Goal: Entertainment & Leisure: Consume media (video, audio)

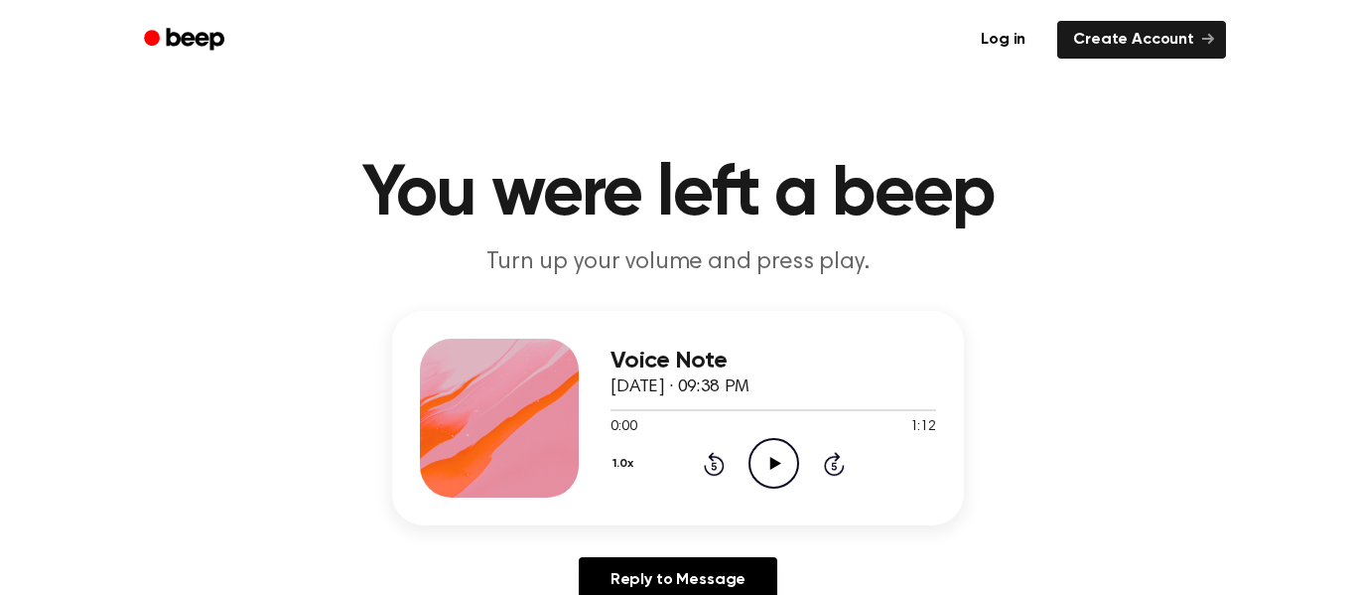
click at [773, 462] on icon at bounding box center [774, 463] width 11 height 13
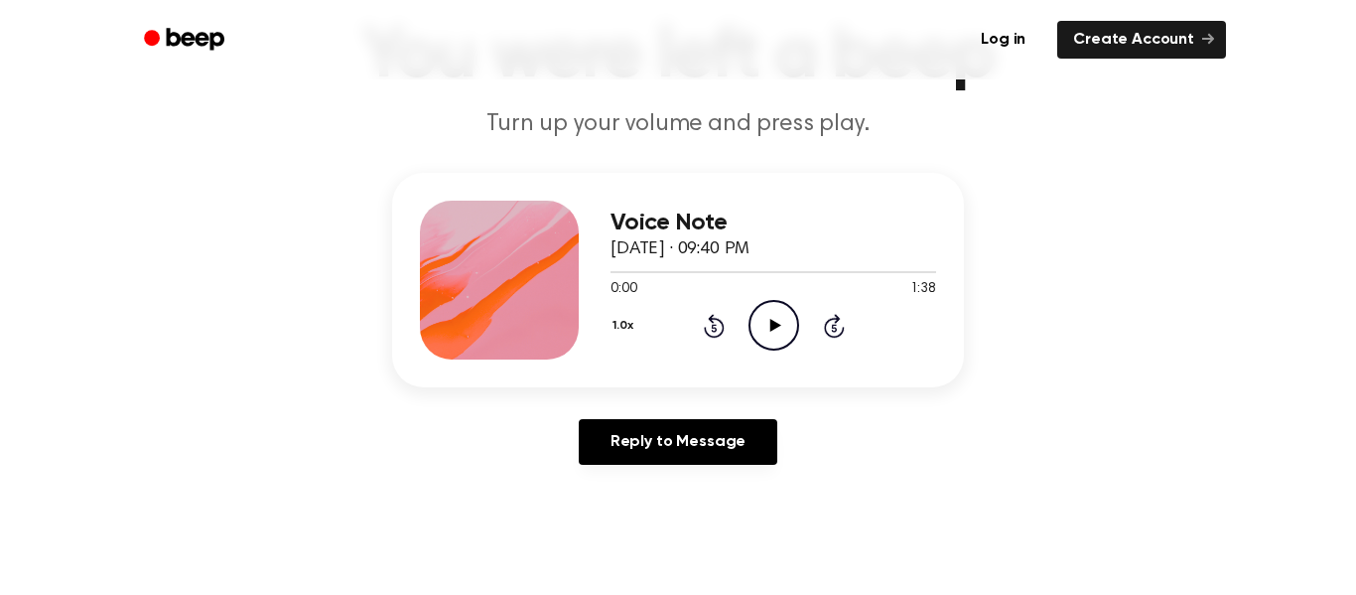
scroll to position [117, 0]
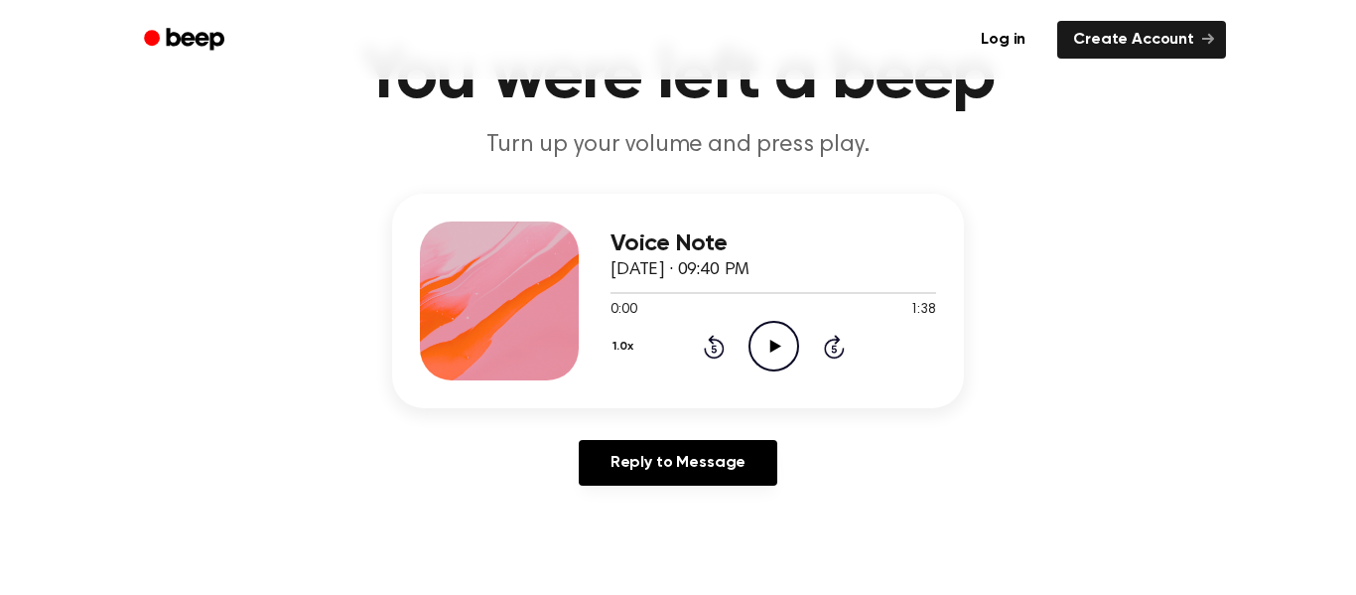
click at [765, 347] on icon "Play Audio" at bounding box center [774, 346] width 51 height 51
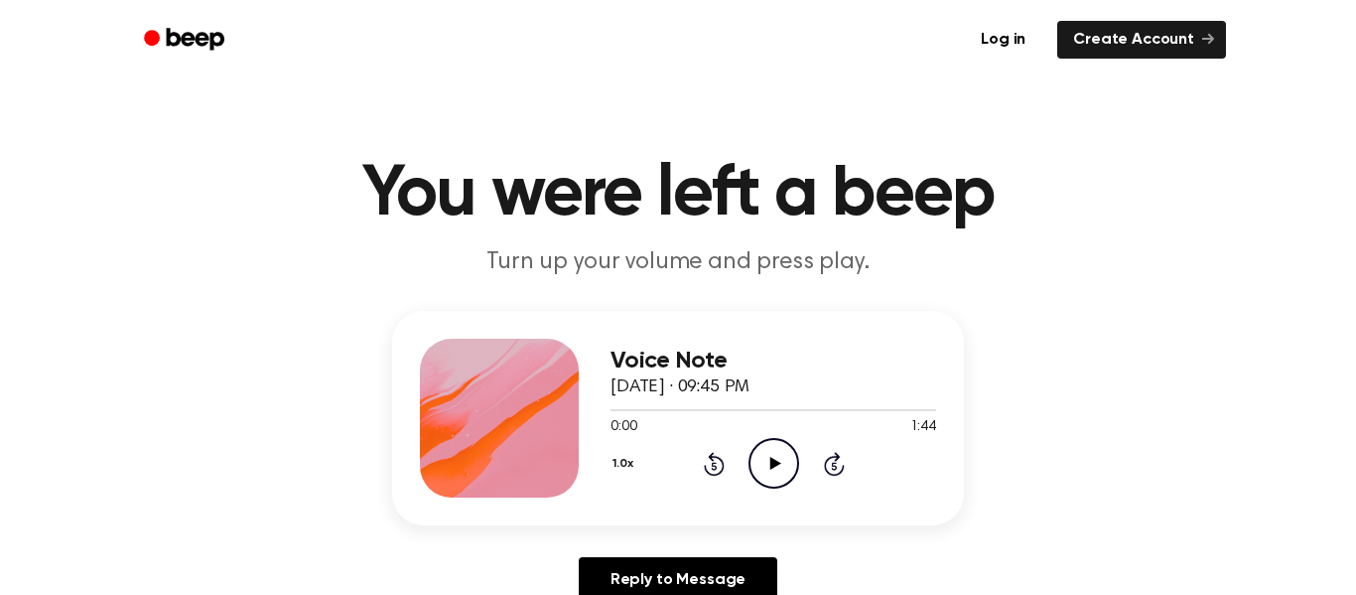
click at [794, 460] on icon "Play Audio" at bounding box center [774, 463] width 51 height 51
click at [774, 455] on icon "Play Audio" at bounding box center [774, 463] width 51 height 51
click at [777, 461] on icon "Play Audio" at bounding box center [774, 463] width 51 height 51
